Goal: Browse casually

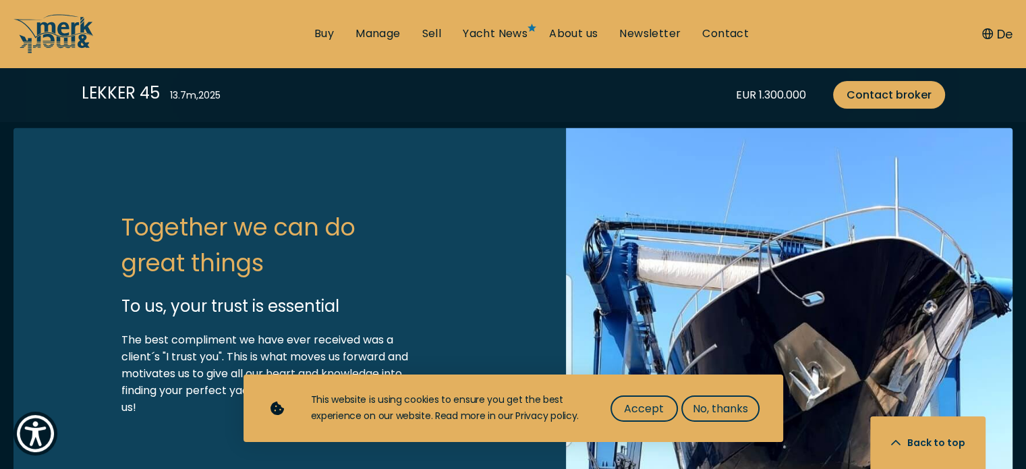
scroll to position [3290, 0]
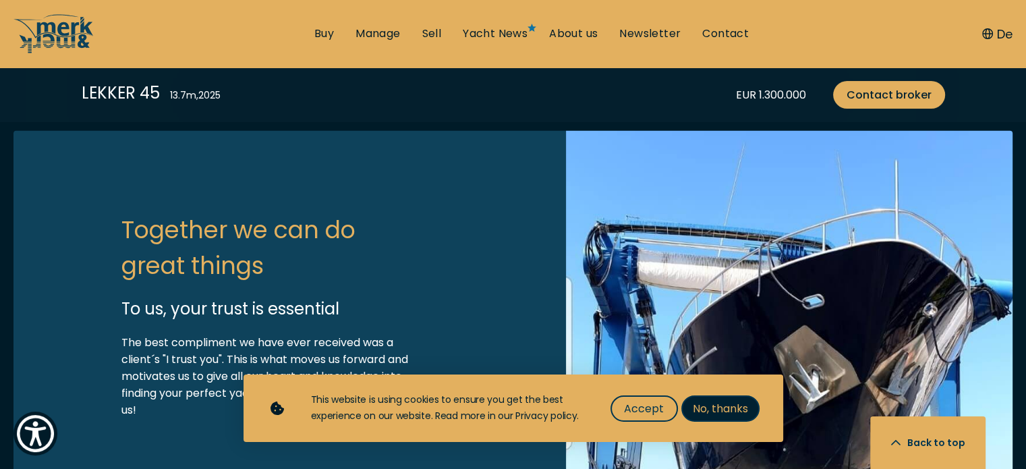
click at [721, 415] on span "No, thanks" at bounding box center [720, 408] width 55 height 17
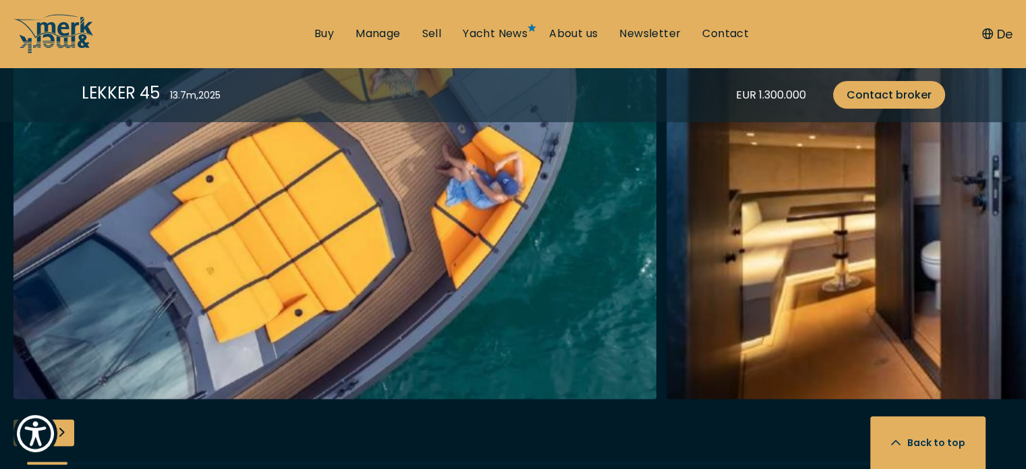
scroll to position [2418, 0]
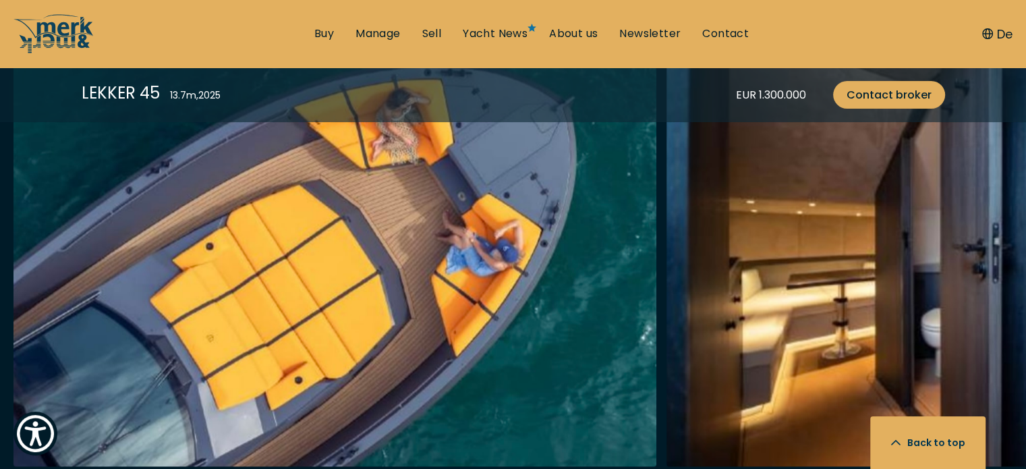
click at [789, 300] on img "Merk&Merk" at bounding box center [988, 250] width 643 height 432
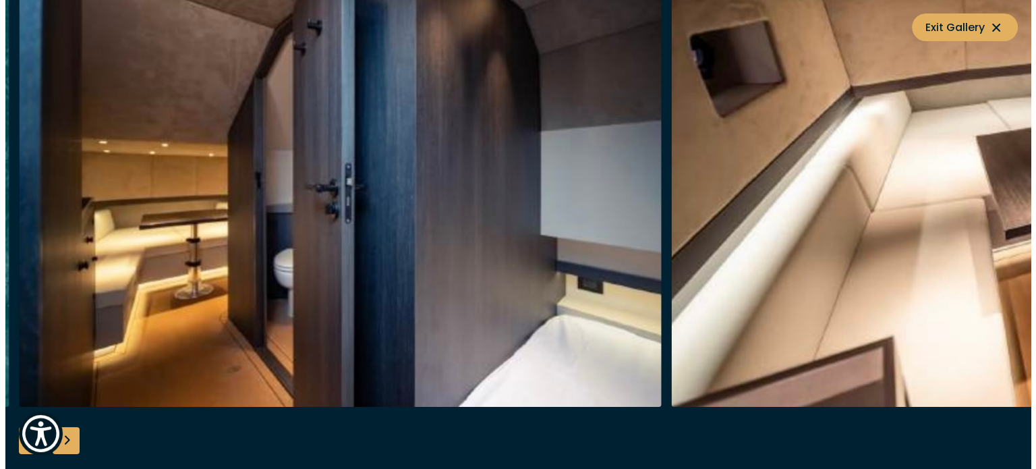
scroll to position [2421, 0]
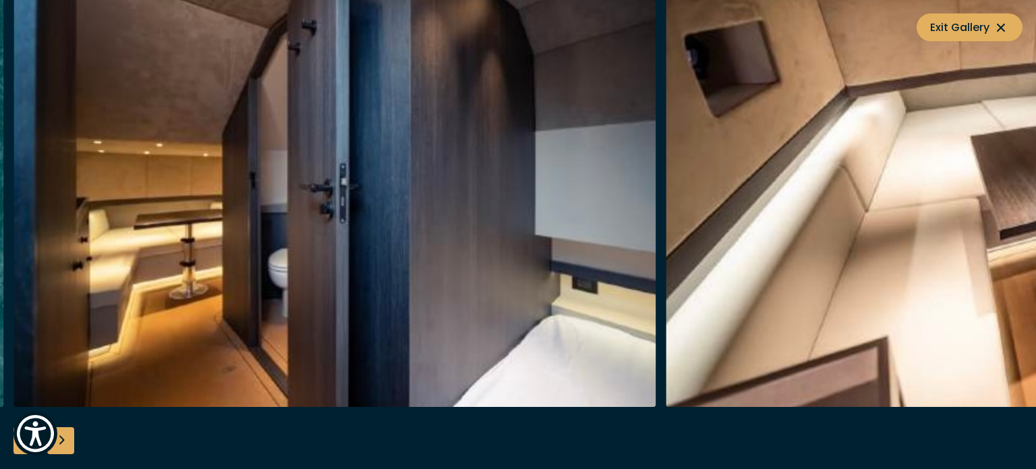
click at [67, 438] on div "Next slide" at bounding box center [60, 440] width 27 height 27
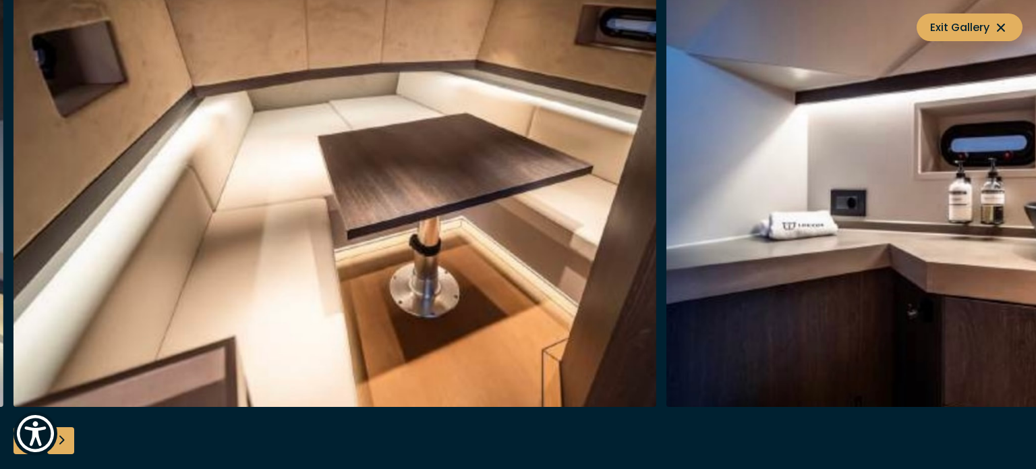
click at [67, 438] on div "Next slide" at bounding box center [60, 440] width 27 height 27
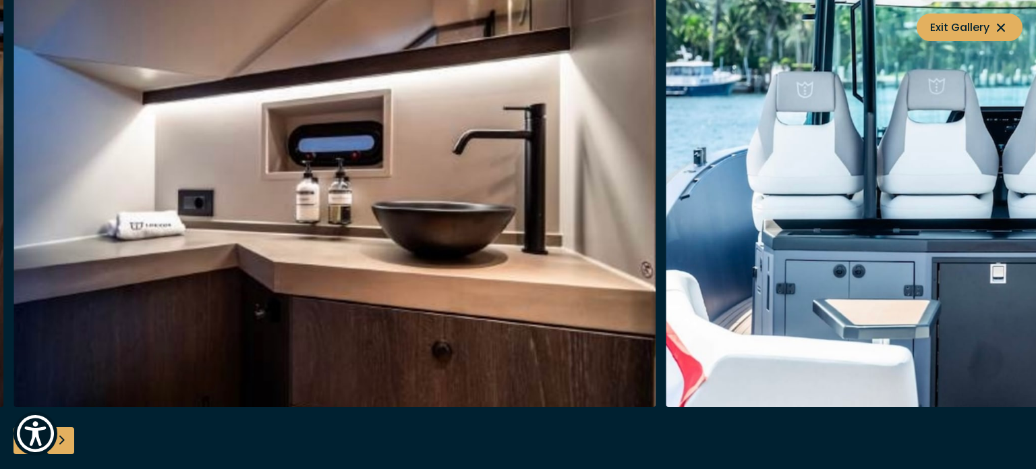
click at [67, 438] on div "Next slide" at bounding box center [60, 440] width 27 height 27
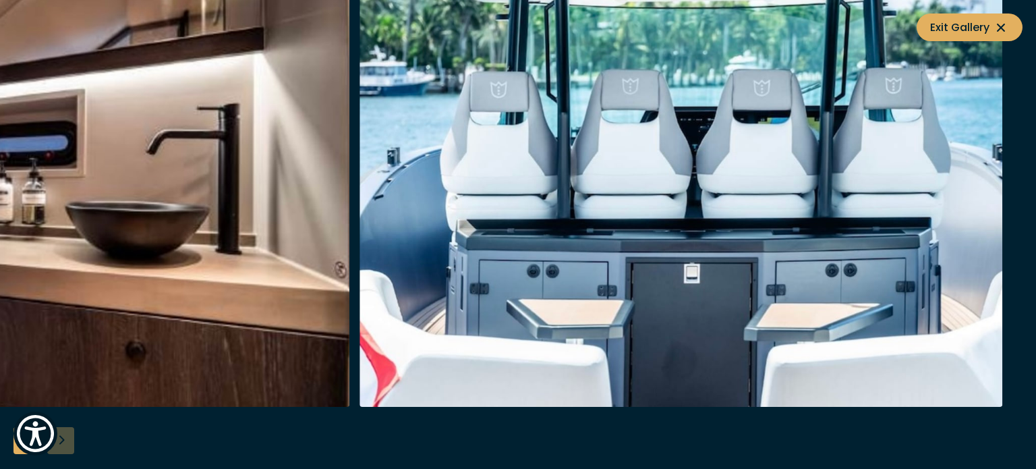
click at [67, 438] on div at bounding box center [518, 235] width 1036 height 520
click at [16, 452] on div "Previous slide" at bounding box center [26, 440] width 27 height 27
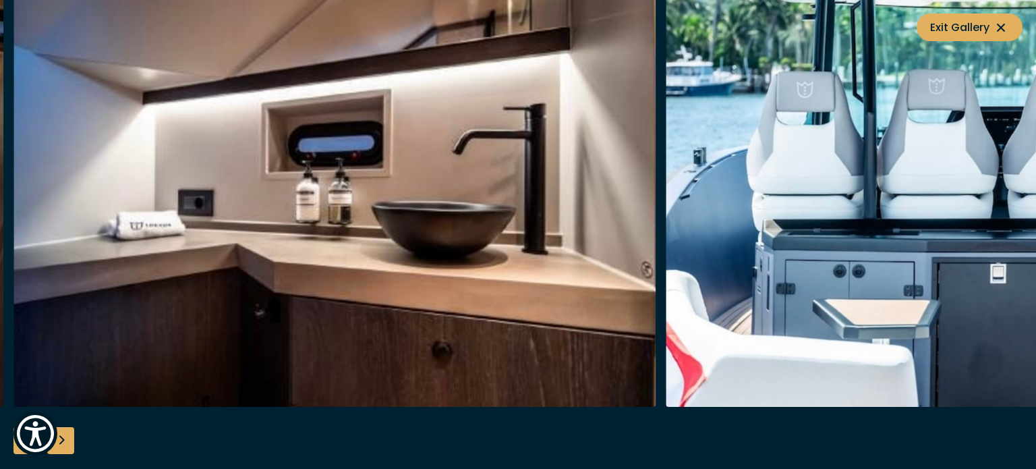
click at [16, 452] on div "Previous slide" at bounding box center [26, 440] width 27 height 27
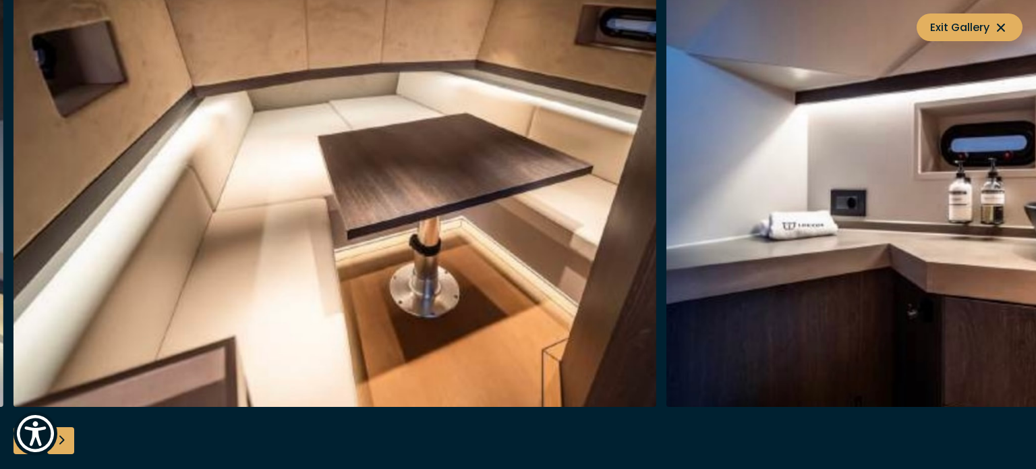
click at [16, 452] on div "Previous slide" at bounding box center [26, 440] width 27 height 27
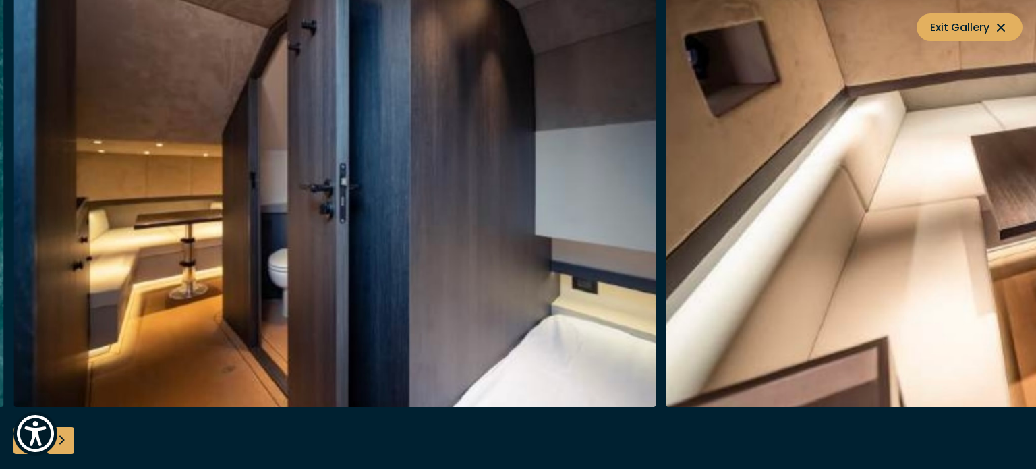
click at [16, 452] on div "Previous slide" at bounding box center [26, 440] width 27 height 27
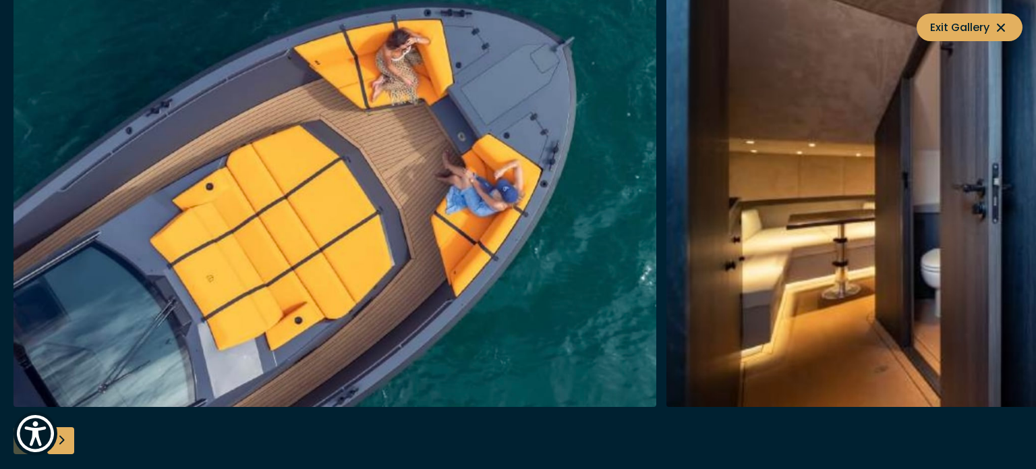
click at [16, 452] on div at bounding box center [518, 235] width 1036 height 520
